Goal: Information Seeking & Learning: Learn about a topic

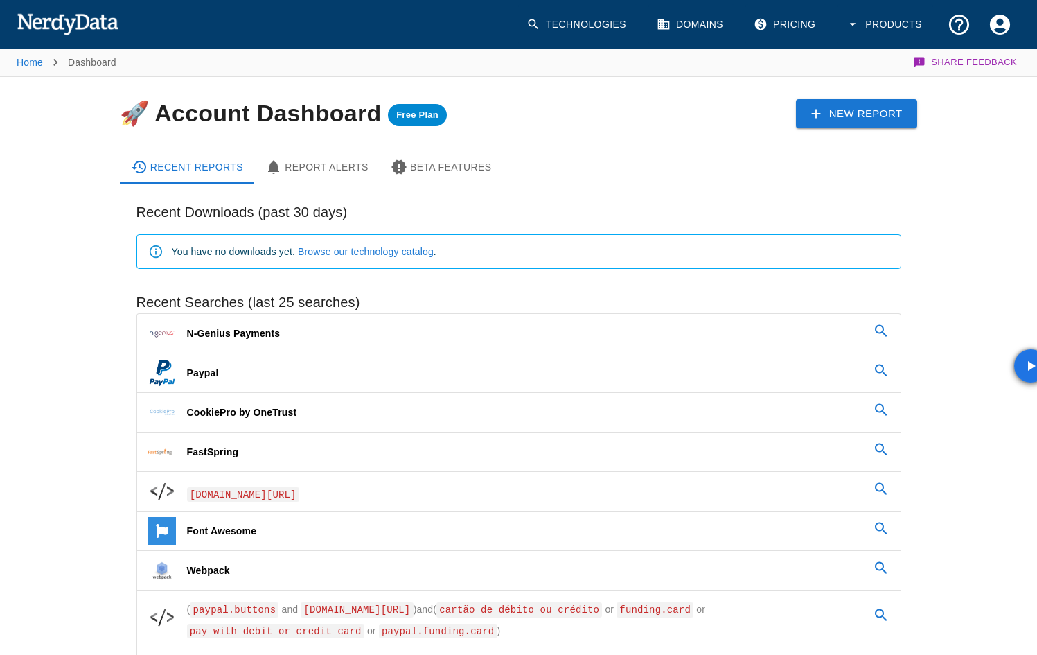
click at [229, 325] on span "N-Genius Payments" at bounding box center [234, 333] width 94 height 17
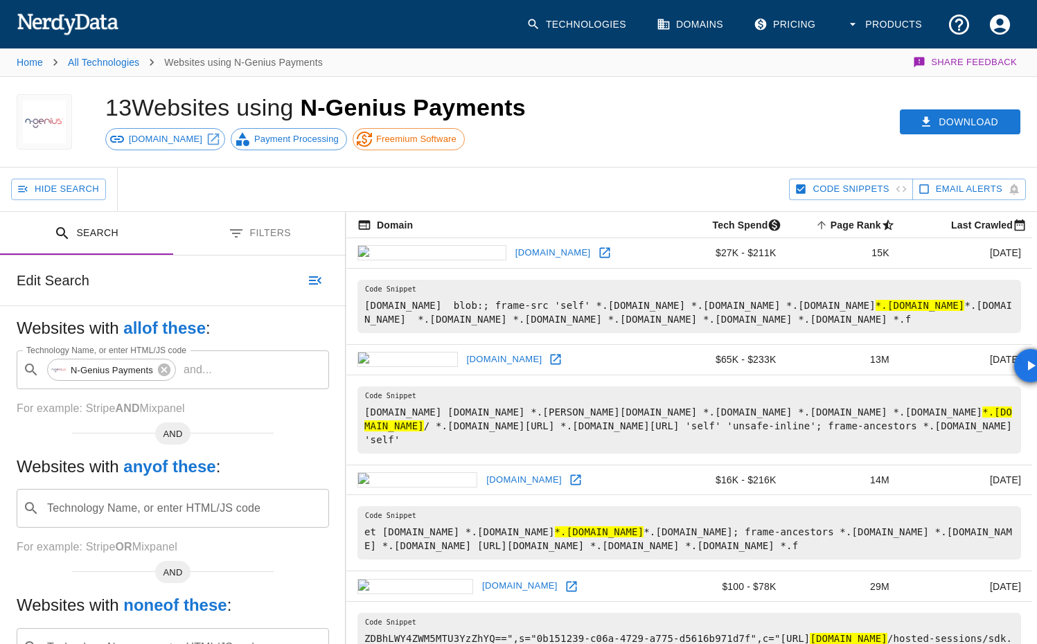
click at [512, 254] on link "[DOMAIN_NAME]" at bounding box center [553, 253] width 82 height 21
click at [549, 354] on icon at bounding box center [556, 360] width 14 height 14
click at [464, 359] on link "[DOMAIN_NAME]" at bounding box center [505, 359] width 82 height 21
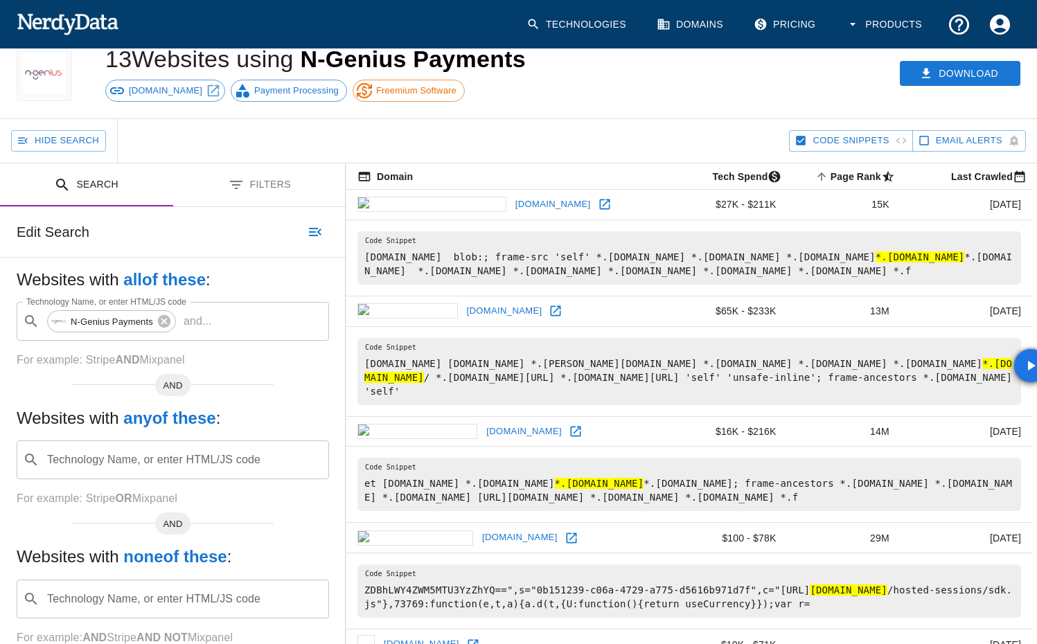
scroll to position [130, 0]
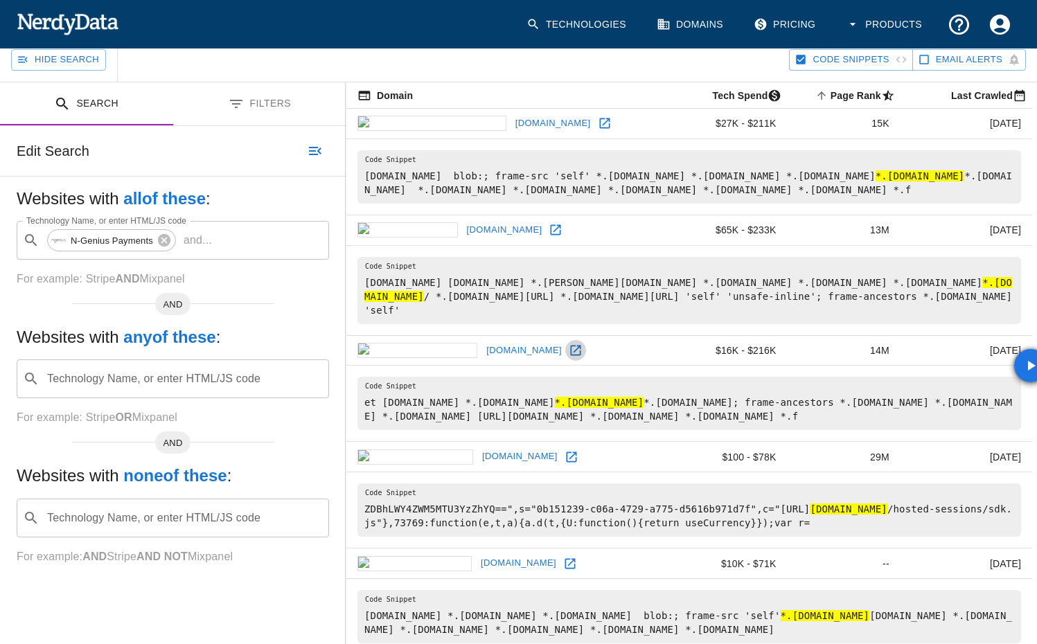
click at [569, 344] on icon at bounding box center [576, 351] width 14 height 14
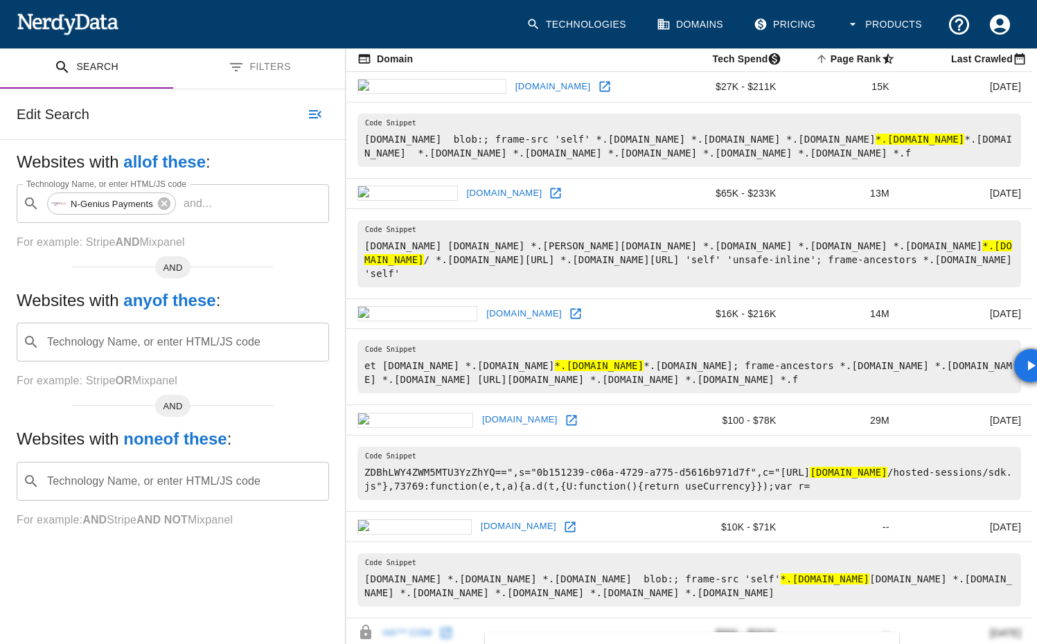
scroll to position [248, 0]
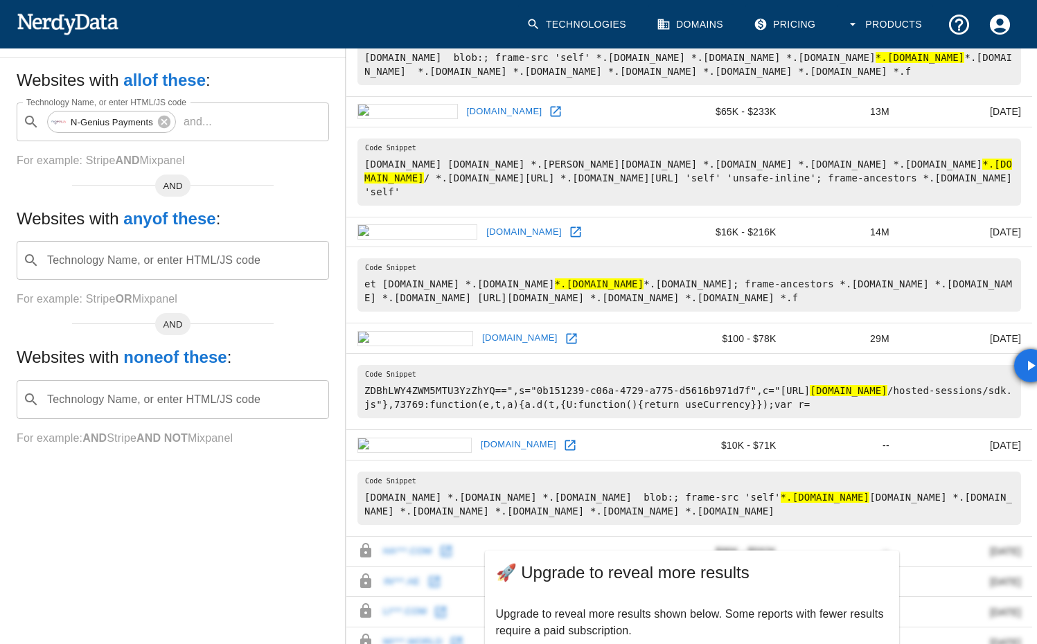
click at [561, 328] on link at bounding box center [571, 338] width 21 height 21
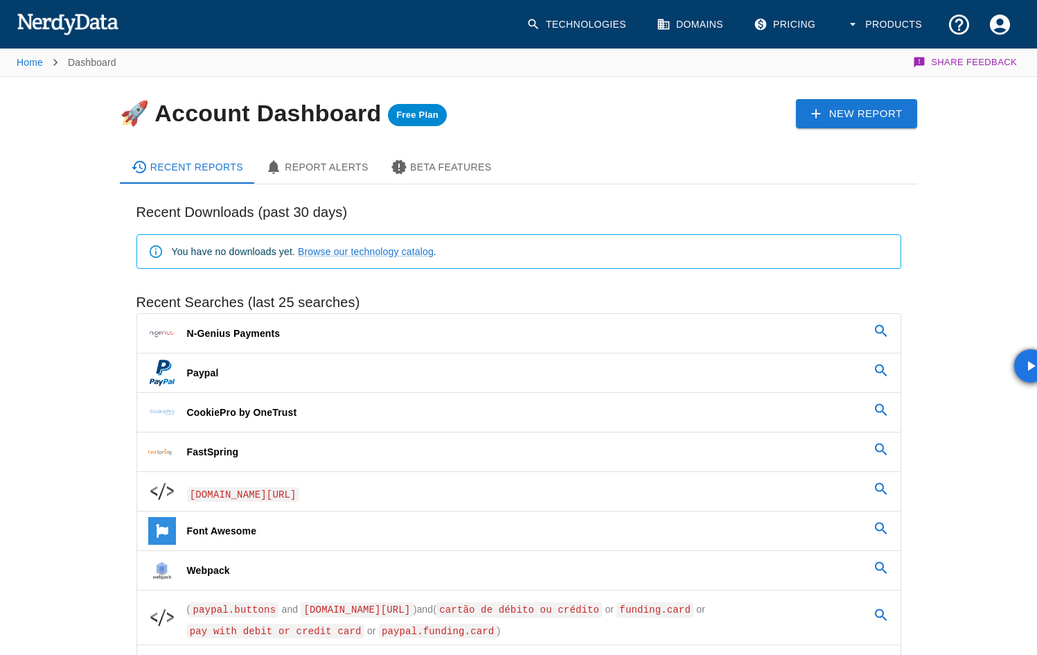
click at [71, 31] on img at bounding box center [68, 24] width 102 height 28
click at [610, 31] on link "Technologies" at bounding box center [577, 24] width 119 height 41
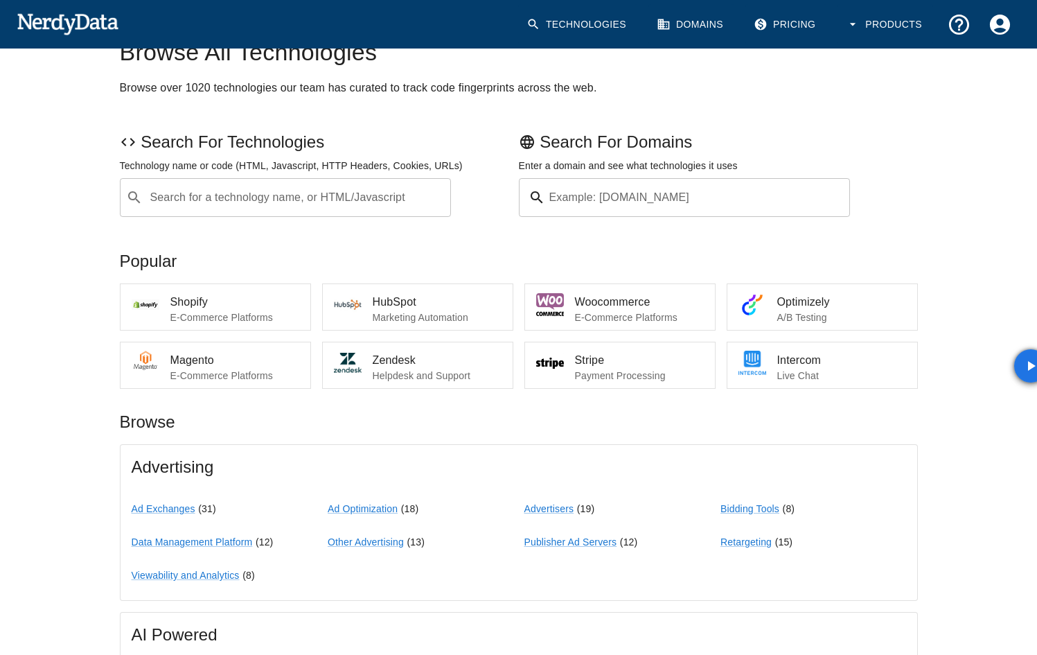
scroll to position [63, 0]
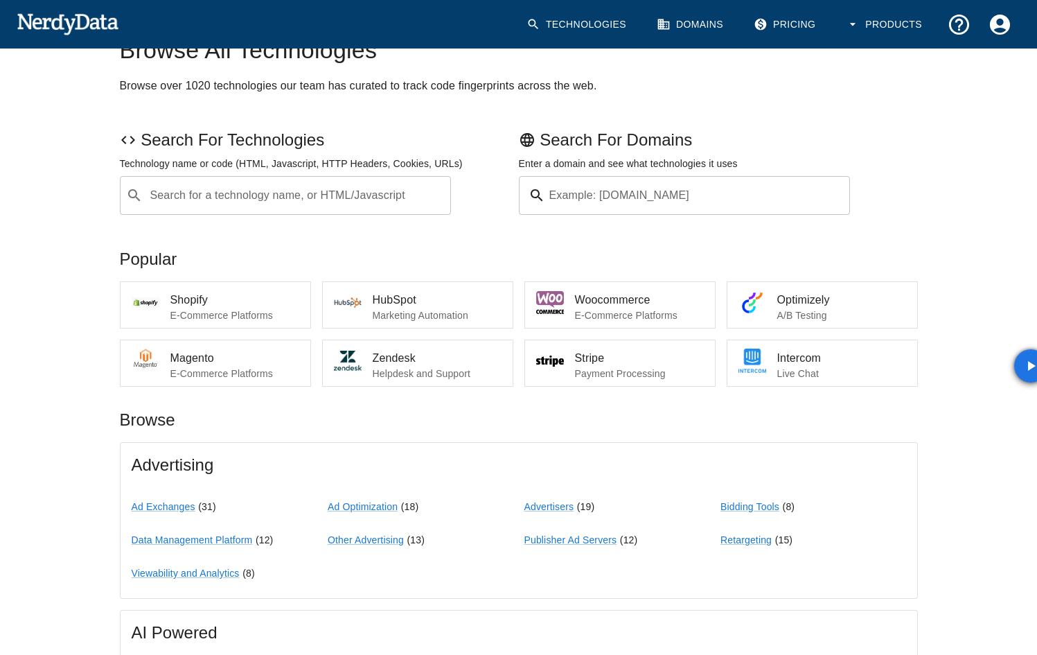
click at [629, 362] on span "Stripe" at bounding box center [639, 358] width 129 height 17
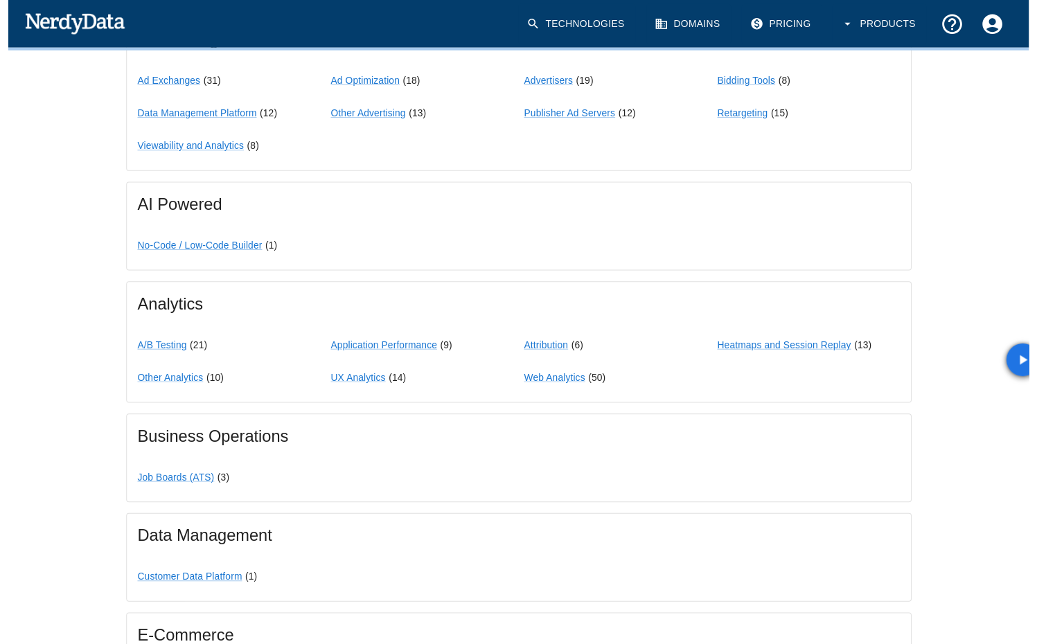
scroll to position [0, 0]
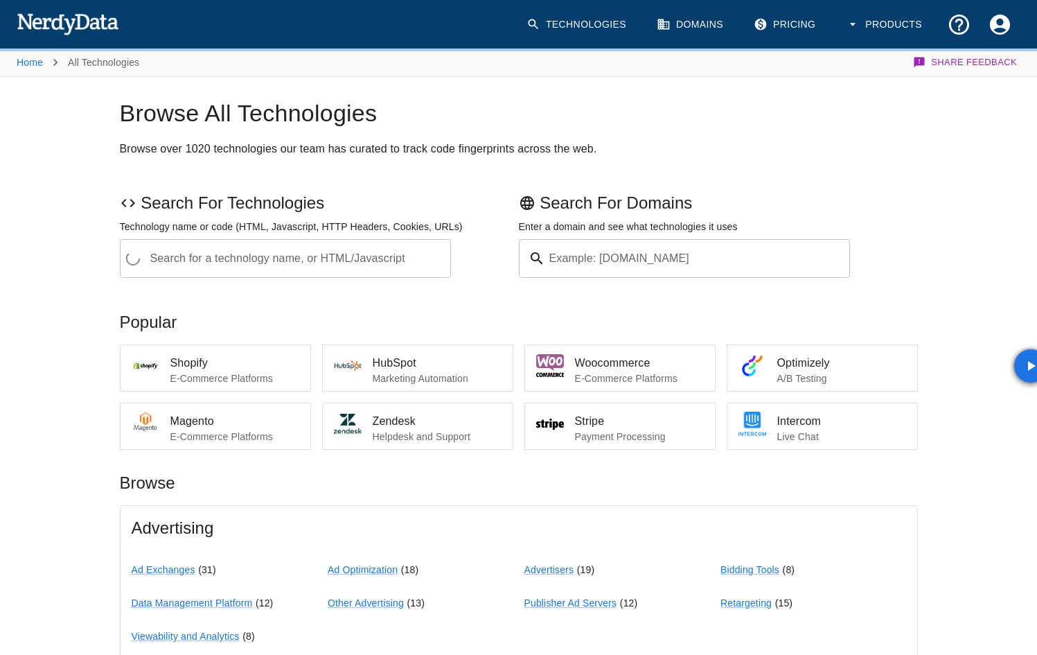
click at [599, 428] on span "Stripe" at bounding box center [639, 421] width 129 height 17
